Goal: Information Seeking & Learning: Learn about a topic

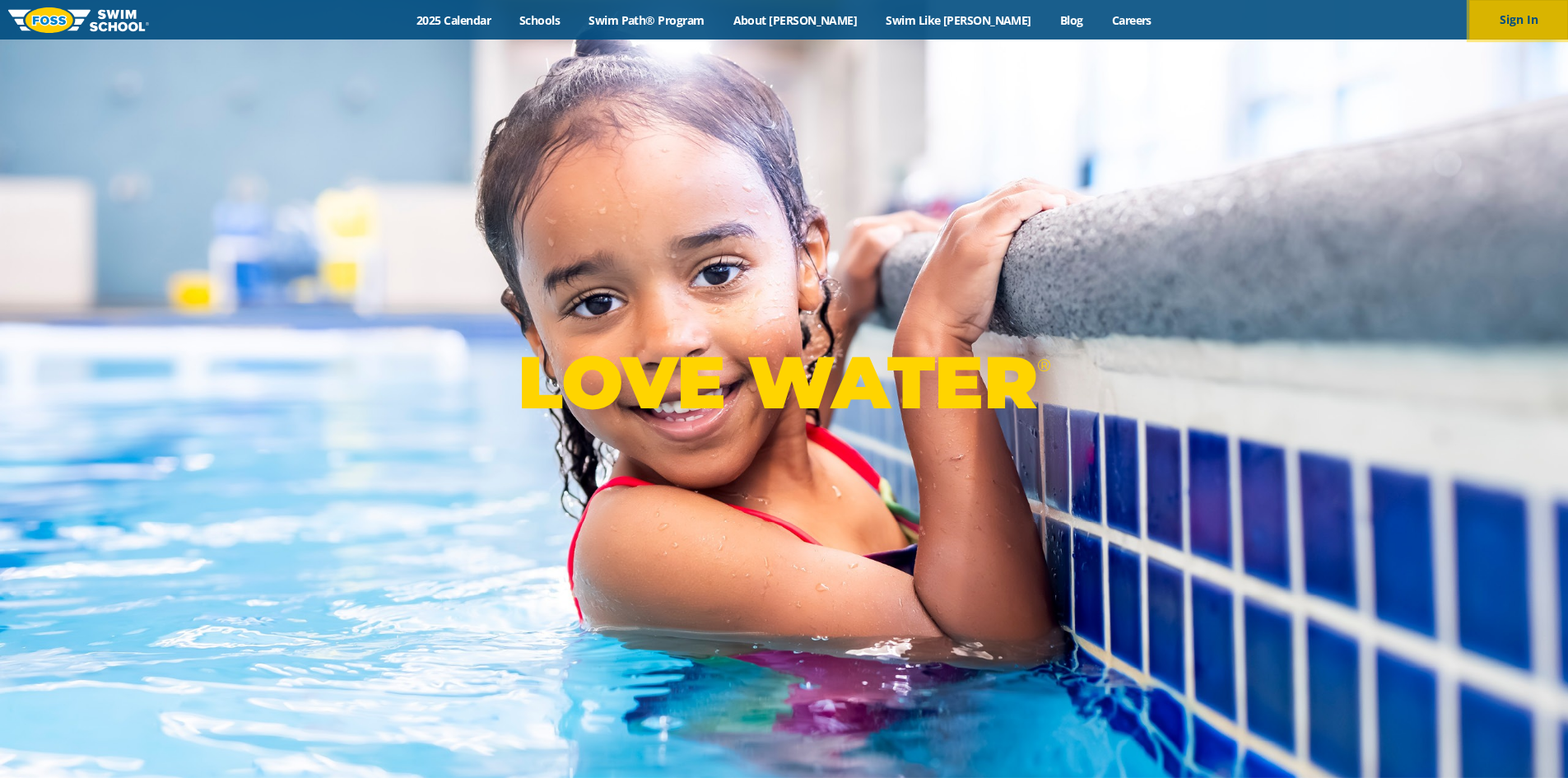
click at [1503, 12] on button "Sign In" at bounding box center [1519, 19] width 99 height 39
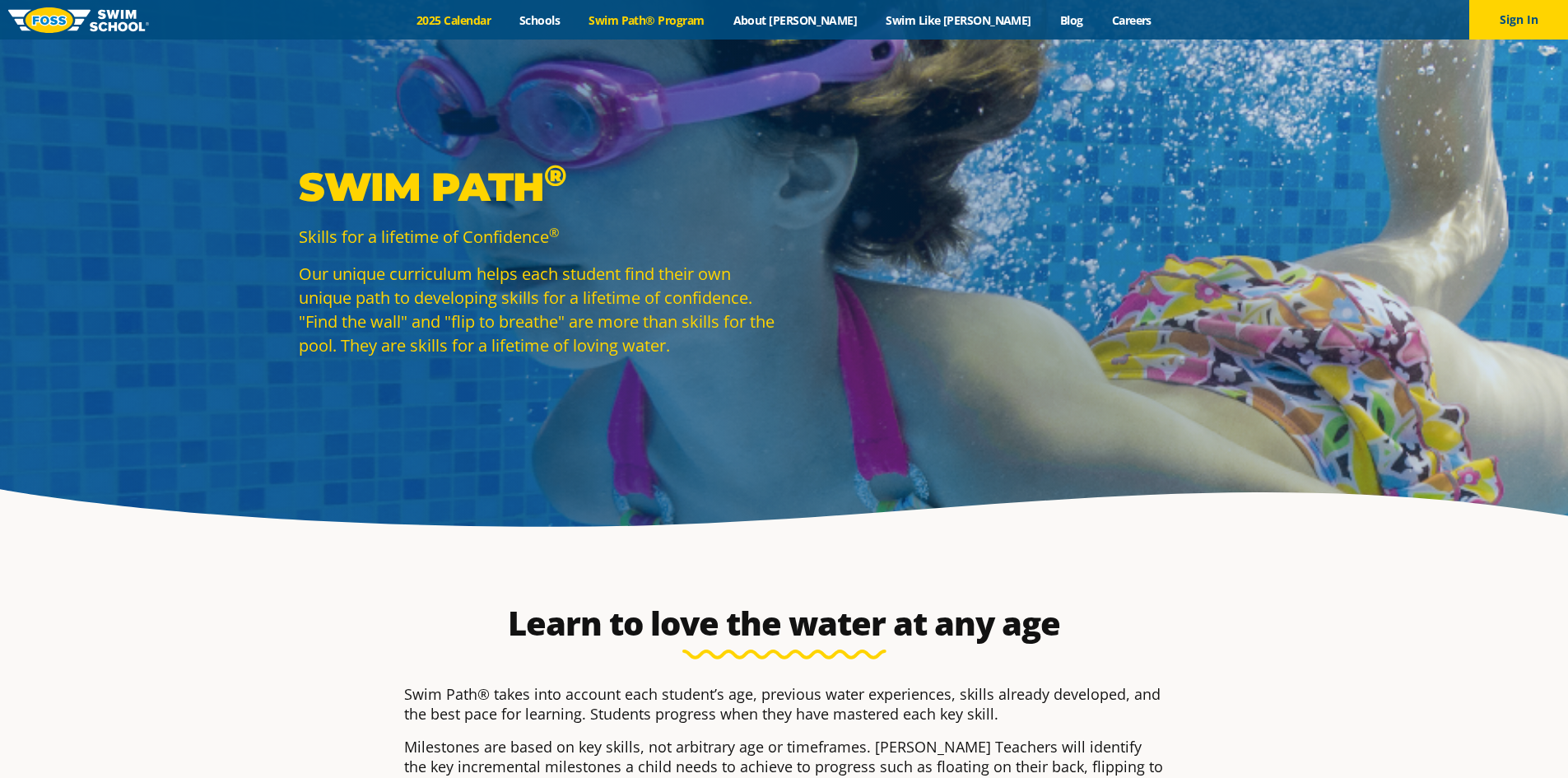
click at [505, 22] on link "2025 Calendar" at bounding box center [454, 20] width 103 height 16
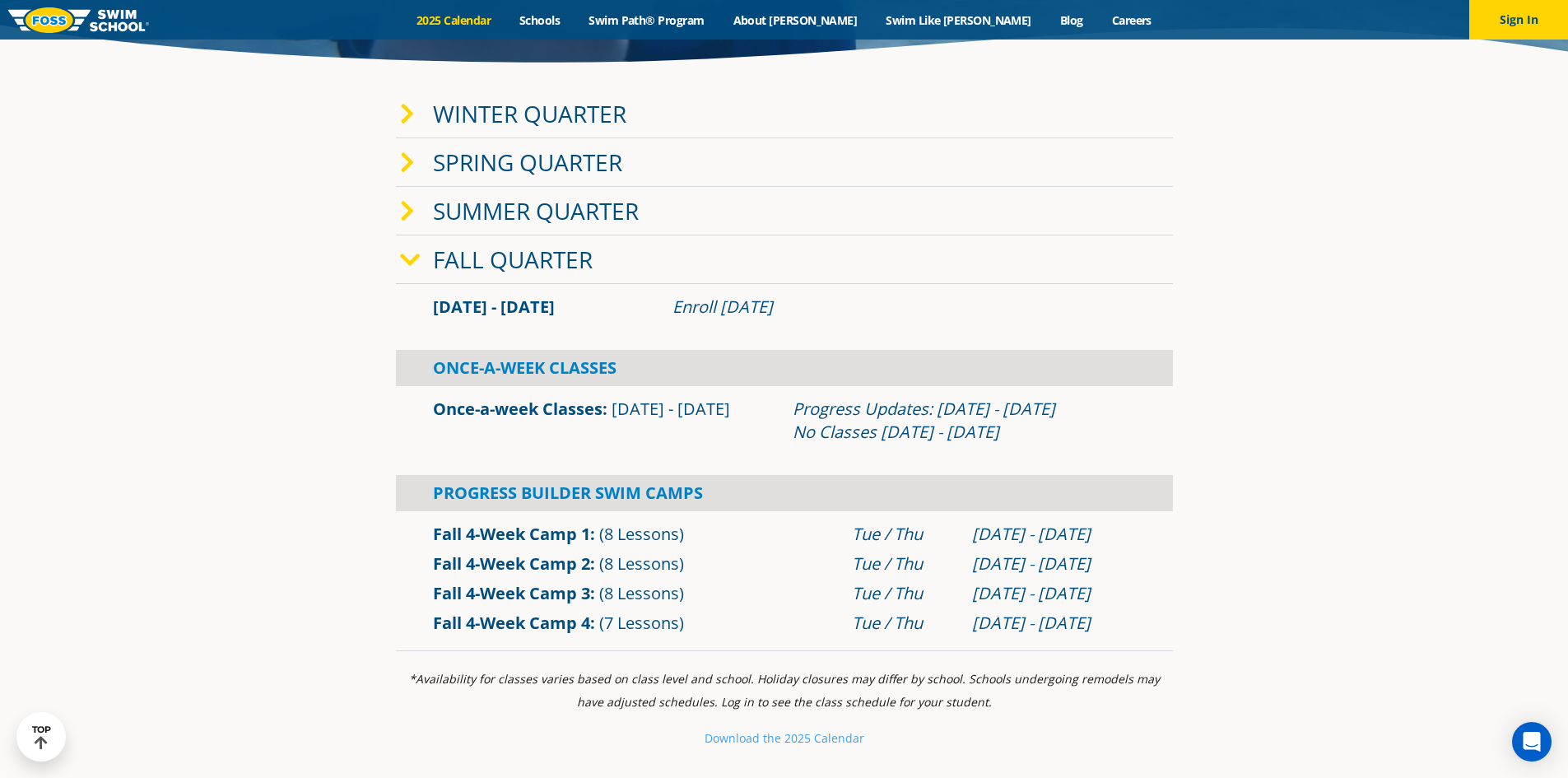
scroll to position [494, 0]
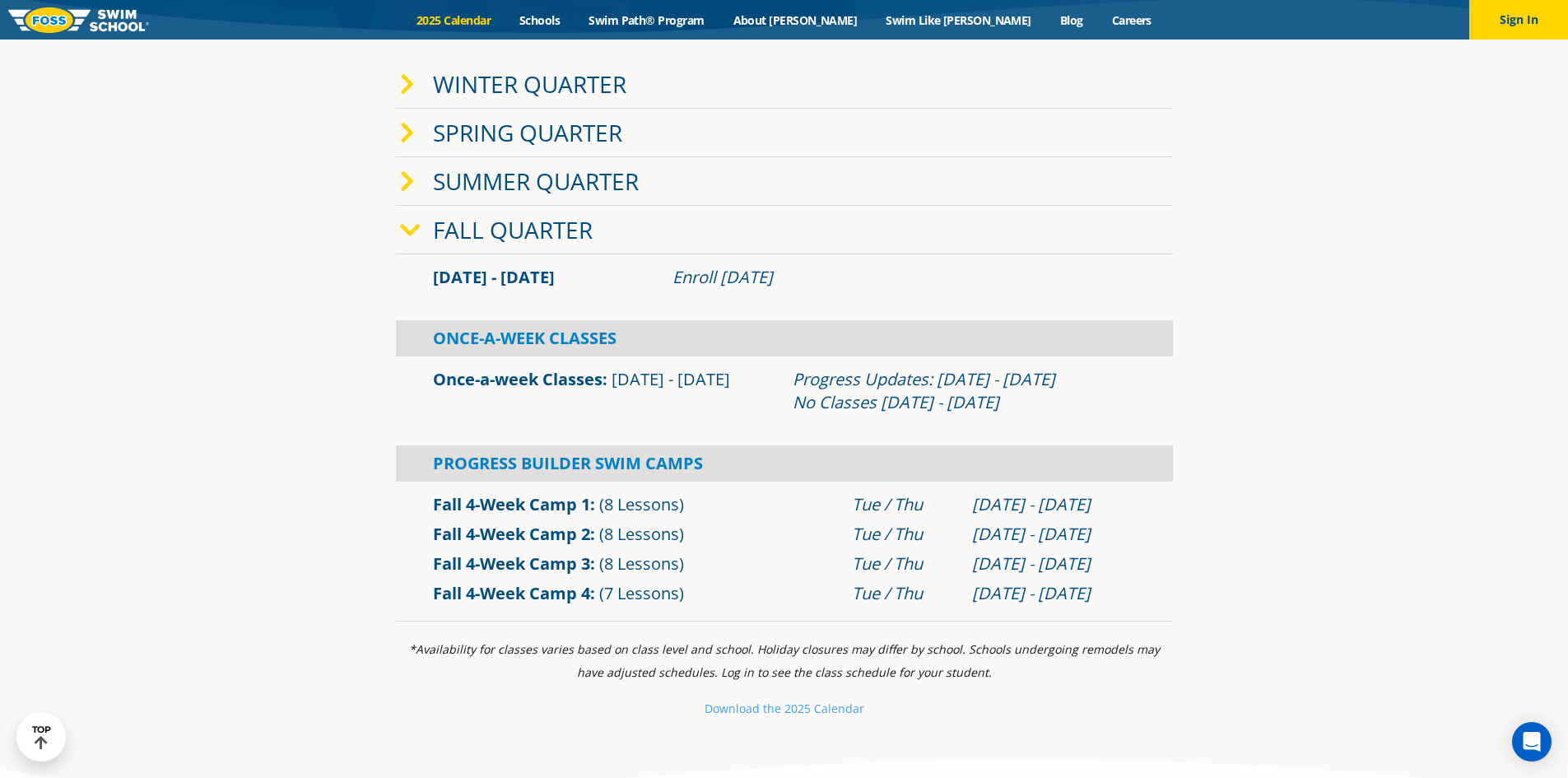
click at [519, 387] on link "Once-a-week Classes" at bounding box center [518, 378] width 170 height 22
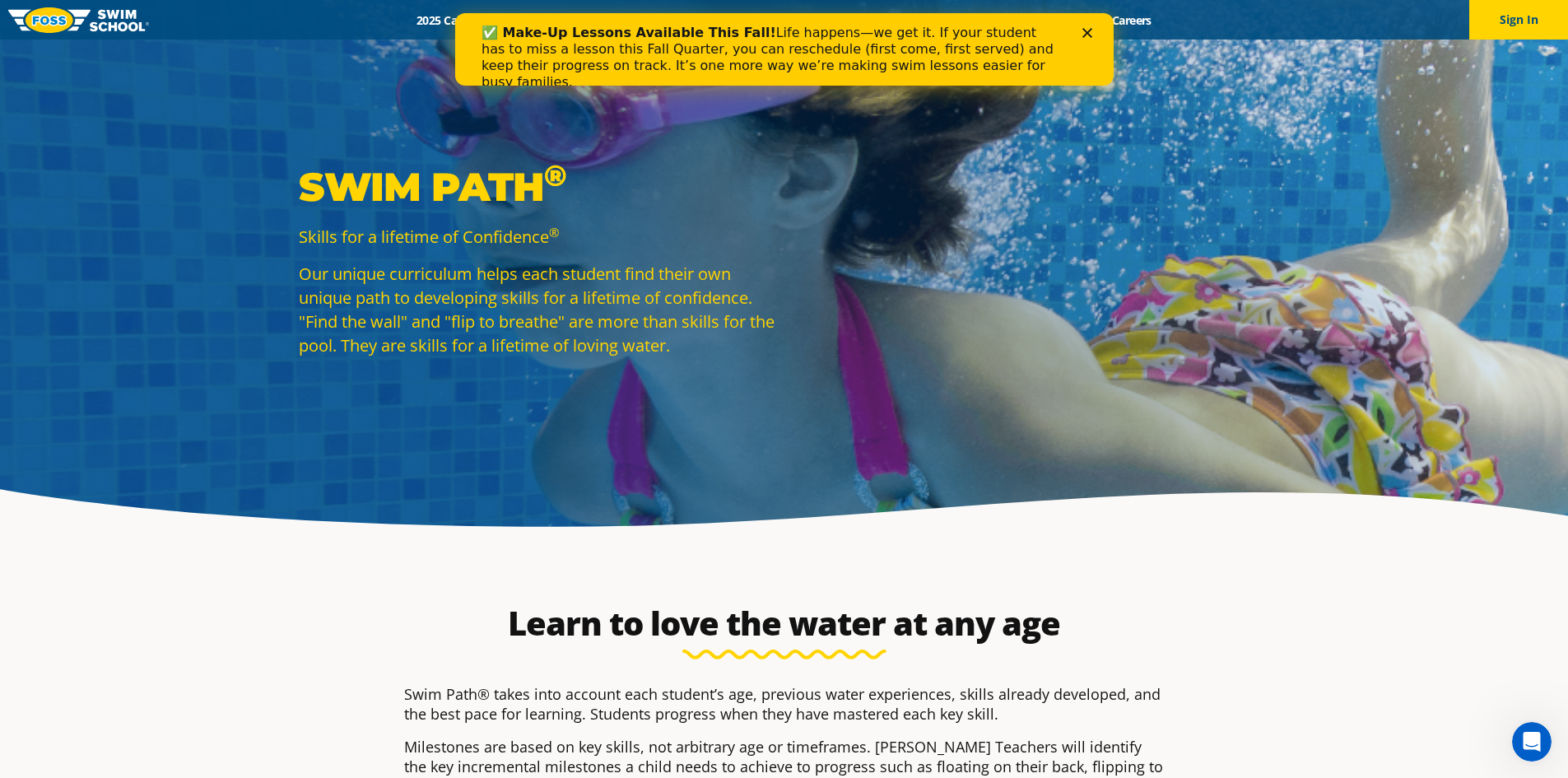
click at [1082, 32] on icon "Close" at bounding box center [1086, 32] width 10 height 10
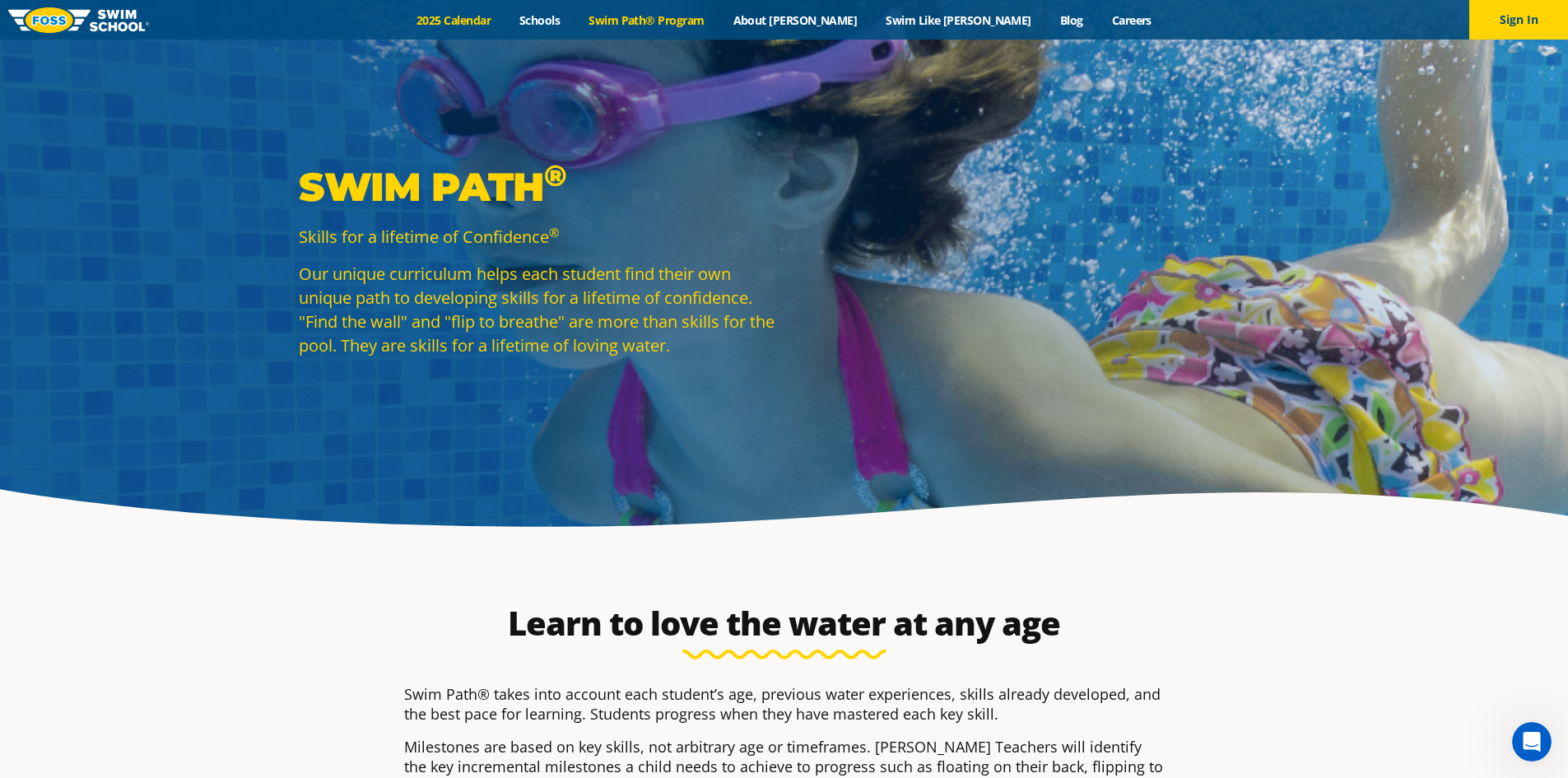
click at [505, 19] on link "2025 Calendar" at bounding box center [454, 20] width 103 height 16
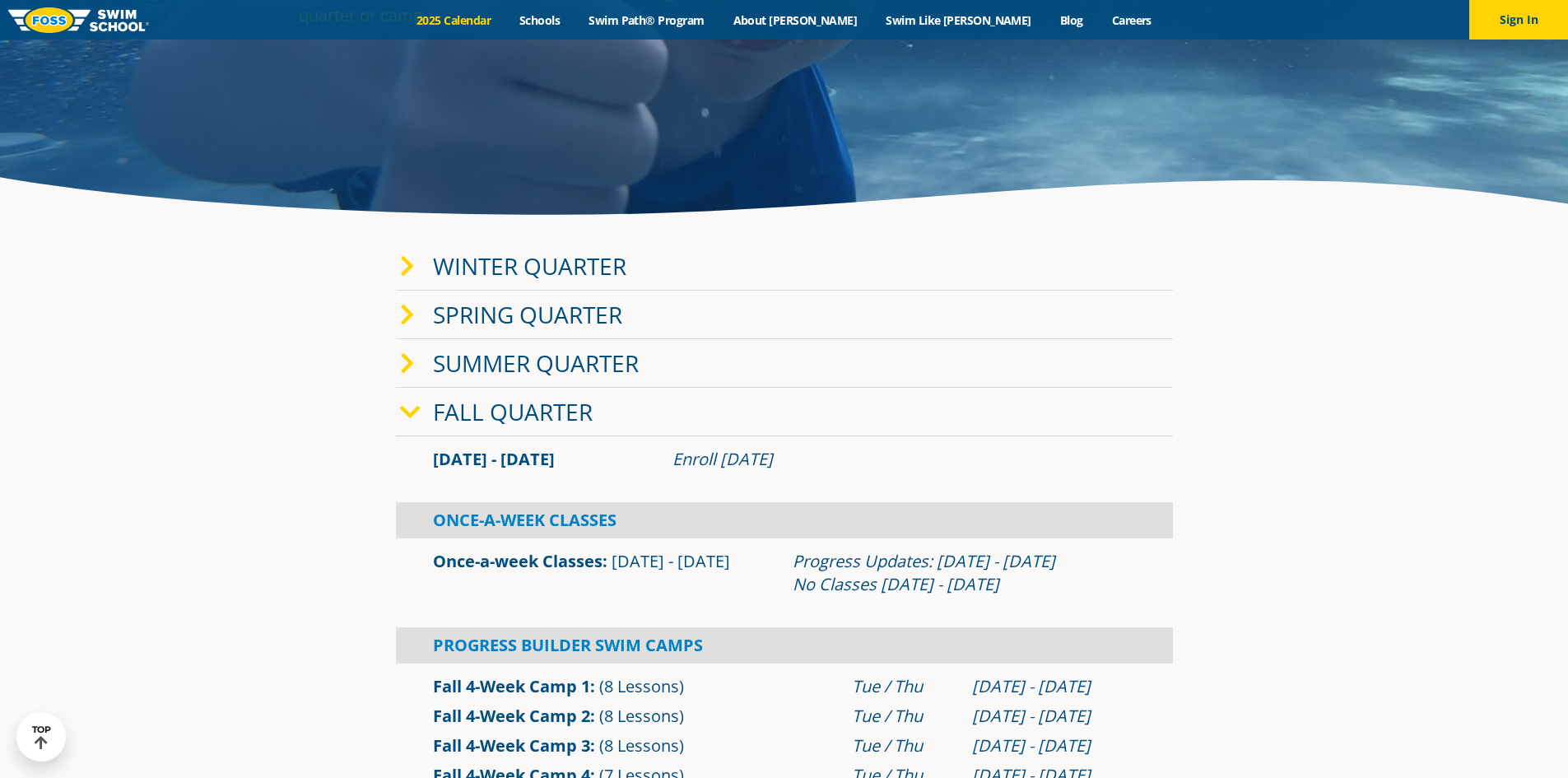
scroll to position [329, 0]
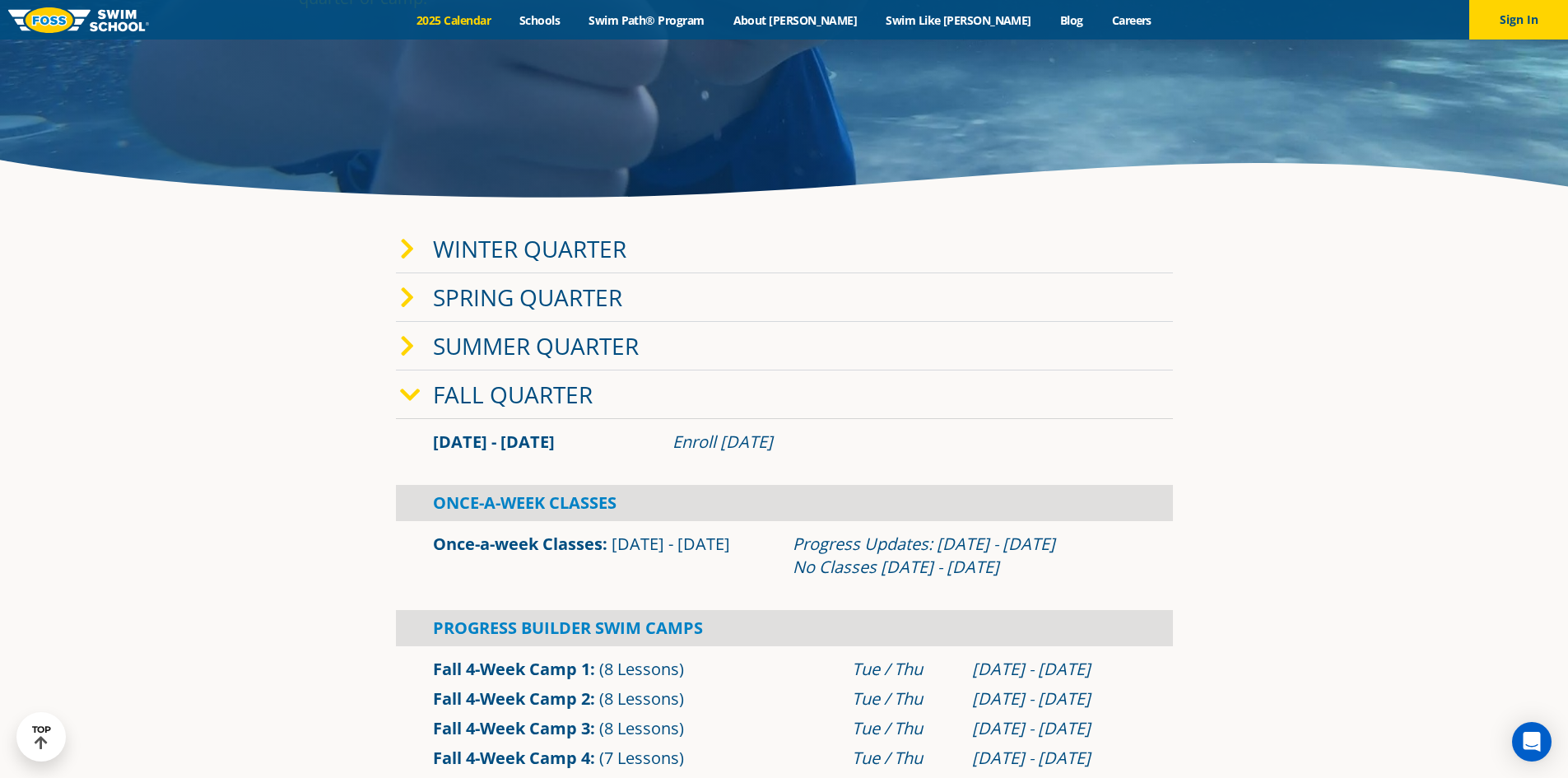
click at [529, 545] on link "Once-a-week Classes" at bounding box center [518, 543] width 170 height 22
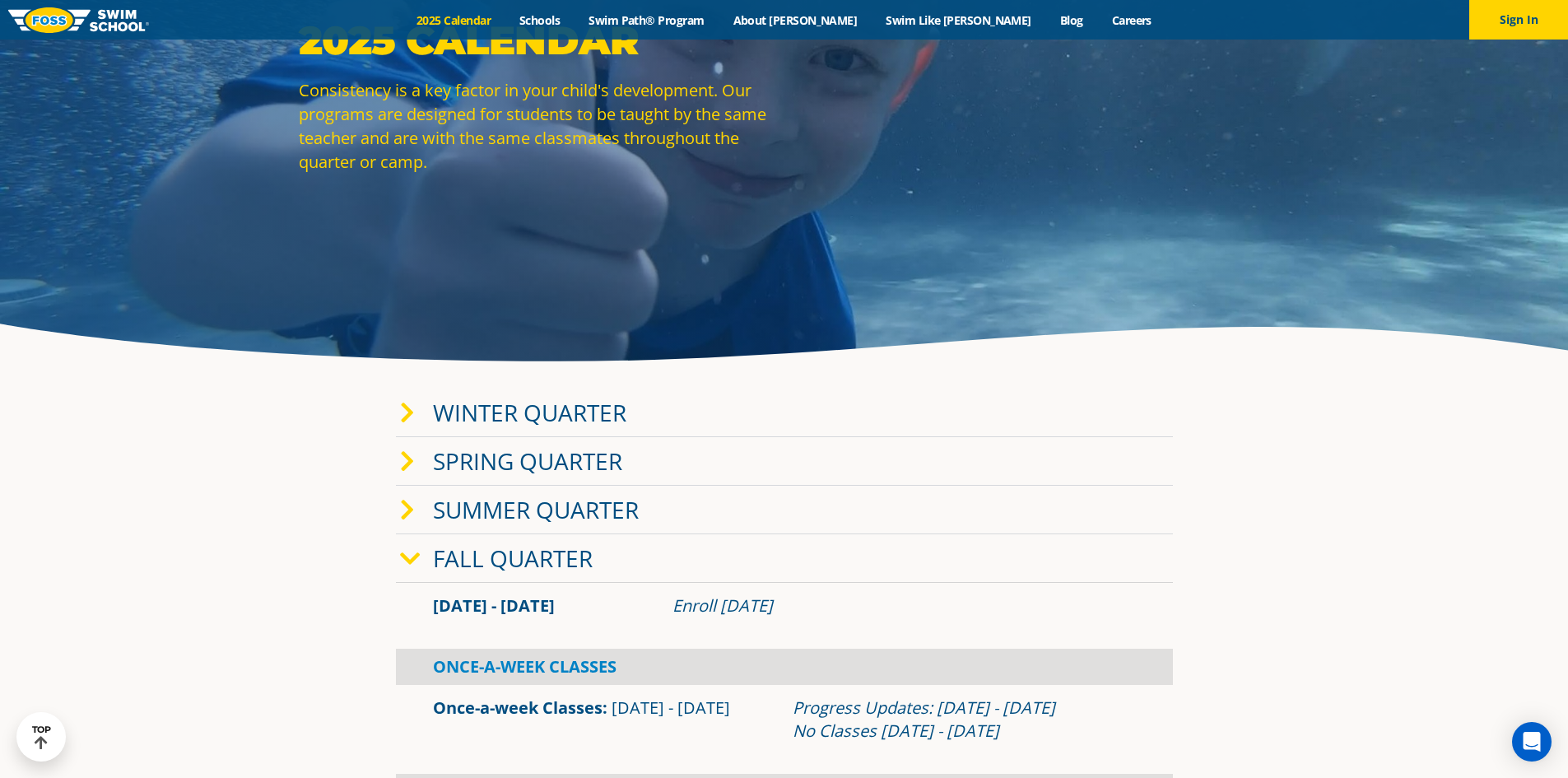
scroll to position [165, 0]
click at [505, 409] on link "Winter Quarter" at bounding box center [530, 413] width 193 height 32
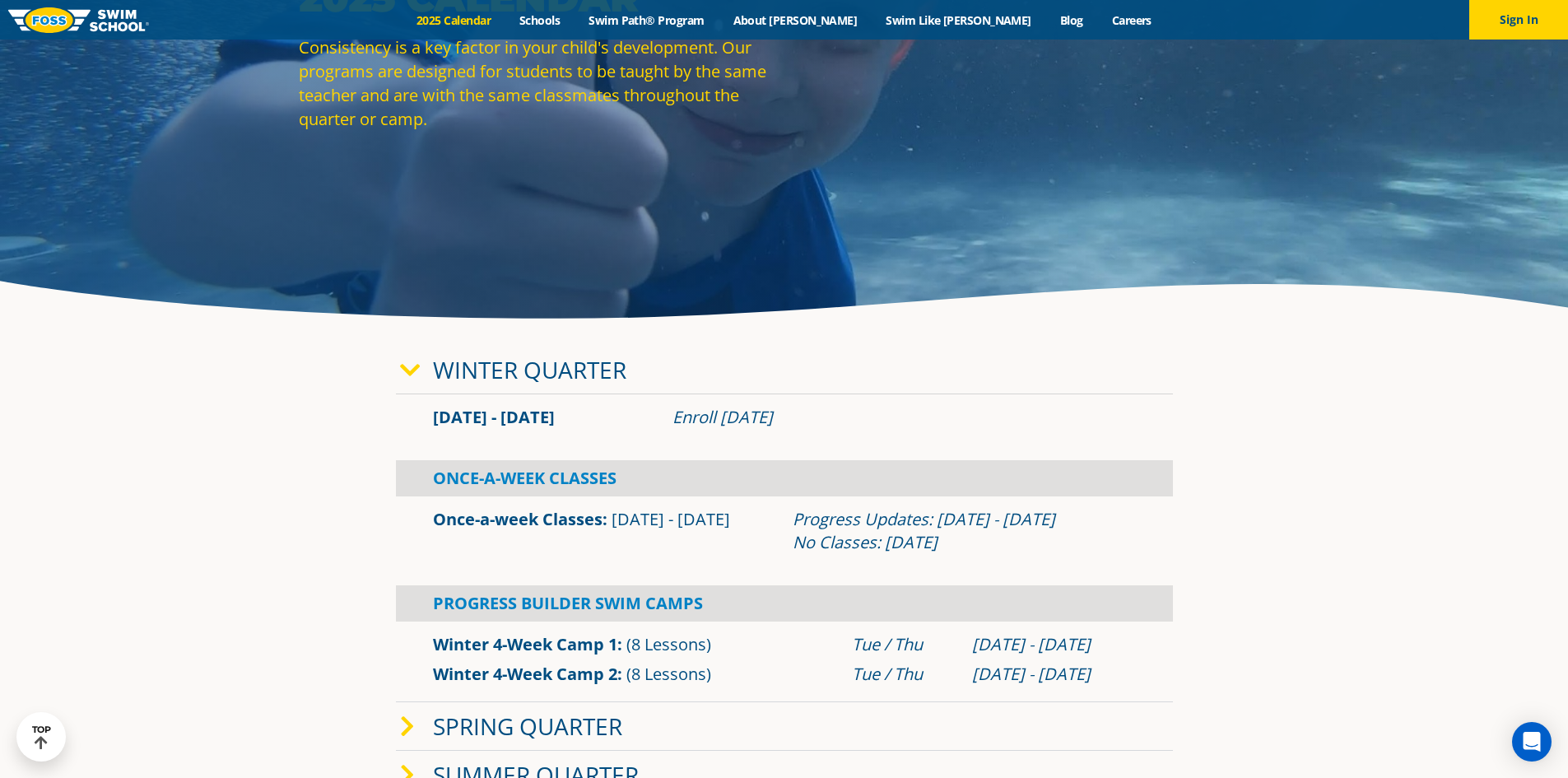
scroll to position [0, 0]
